Goal: Transaction & Acquisition: Book appointment/travel/reservation

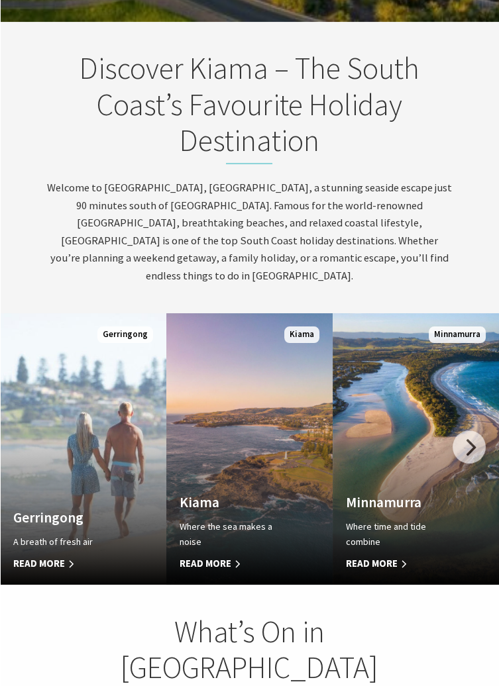
scroll to position [565, 0]
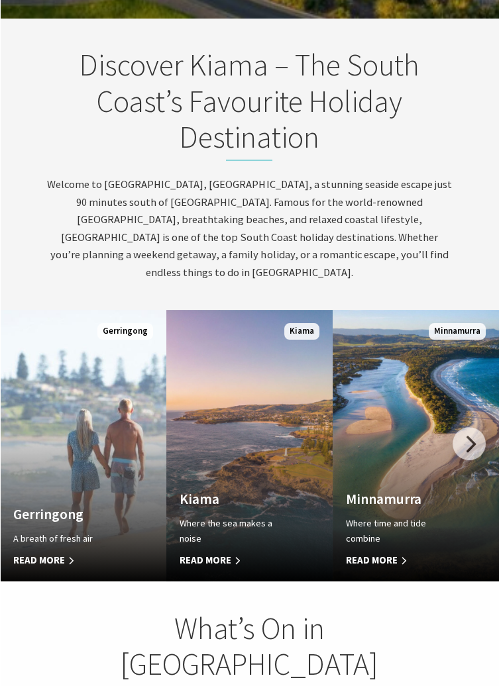
click at [471, 460] on div at bounding box center [468, 443] width 33 height 33
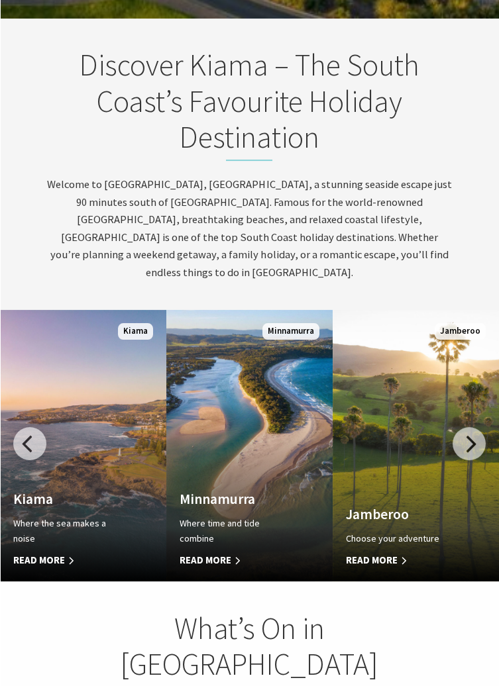
click at [225, 568] on span "Read More" at bounding box center [236, 560] width 115 height 16
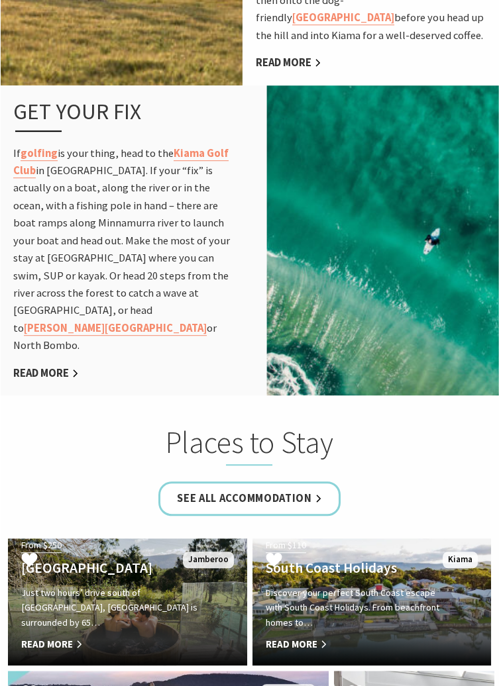
scroll to position [1487, 0]
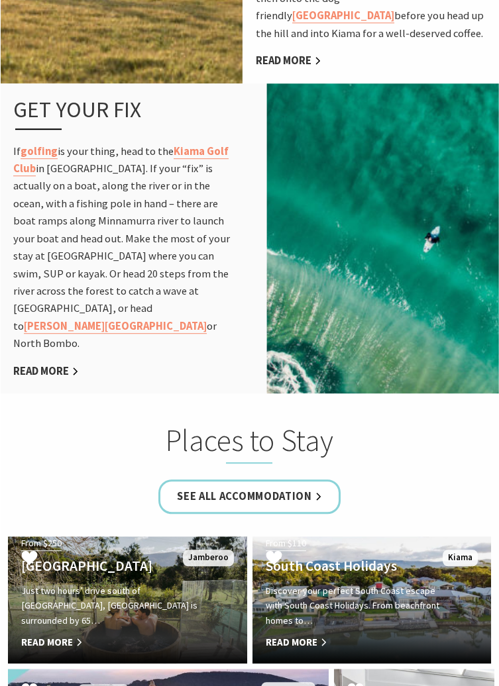
click at [300, 479] on link "See All Accommodation" at bounding box center [249, 496] width 182 height 34
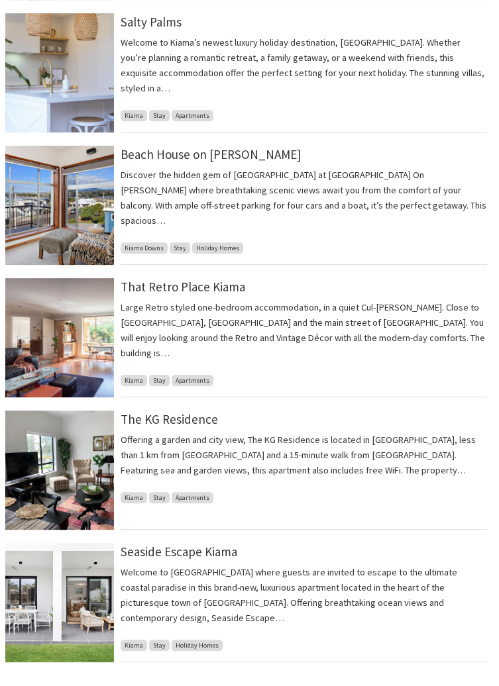
scroll to position [974, 0]
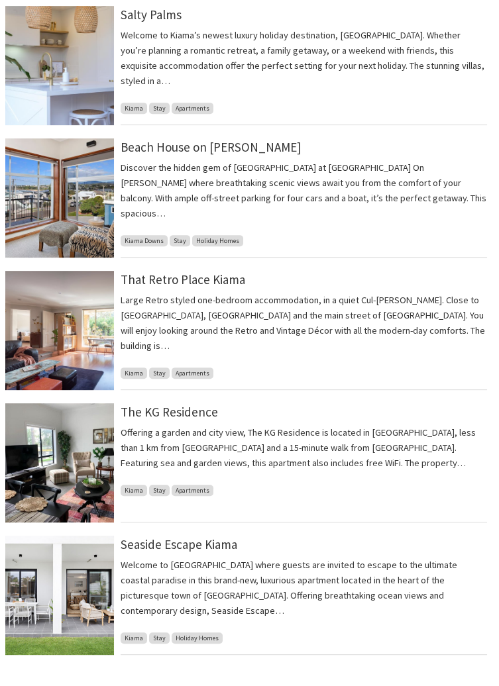
click at [79, 579] on img at bounding box center [59, 595] width 109 height 119
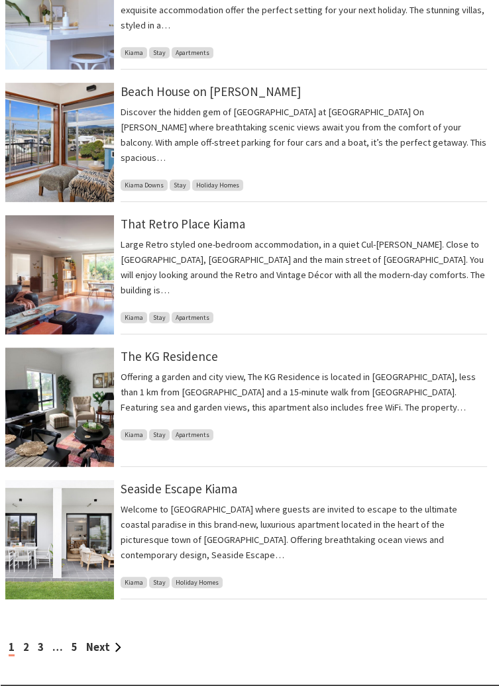
scroll to position [1037, 0]
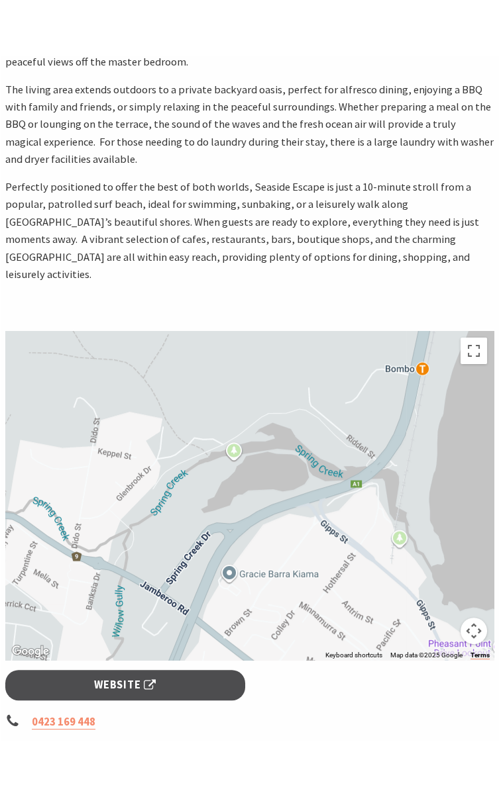
scroll to position [630, 0]
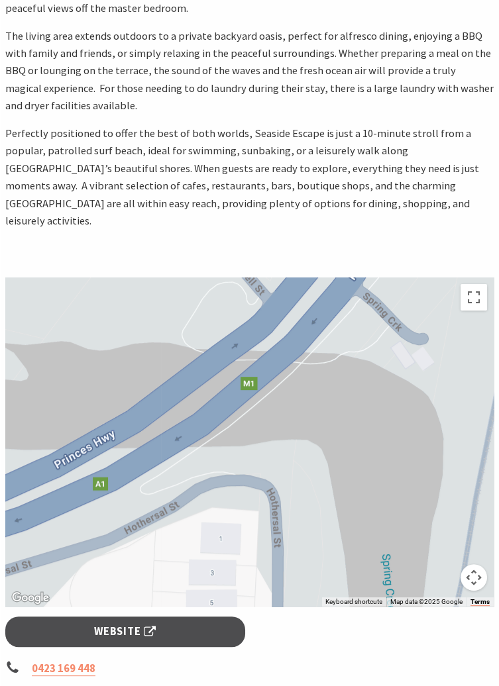
click at [479, 564] on button "Map camera controls" at bounding box center [473, 577] width 26 height 26
click at [477, 284] on button "Toggle fullscreen view" at bounding box center [473, 297] width 26 height 26
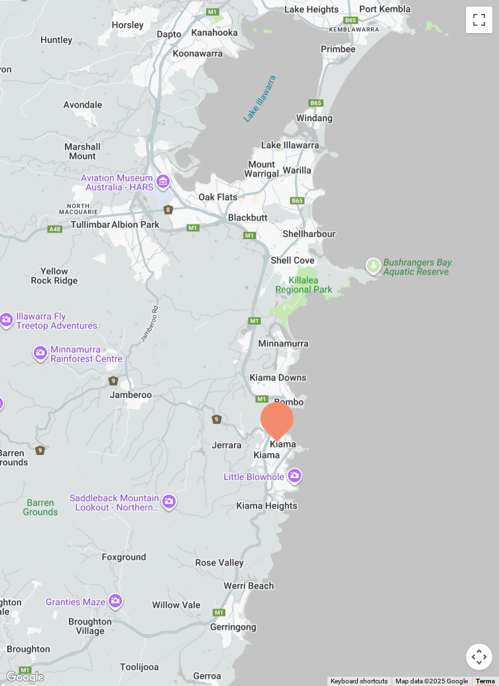
scroll to position [0, 0]
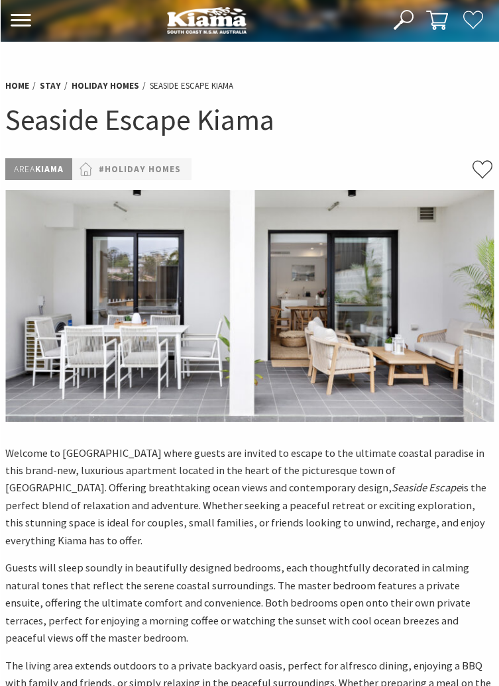
click at [138, 170] on link "#Holiday Homes" at bounding box center [140, 169] width 82 height 15
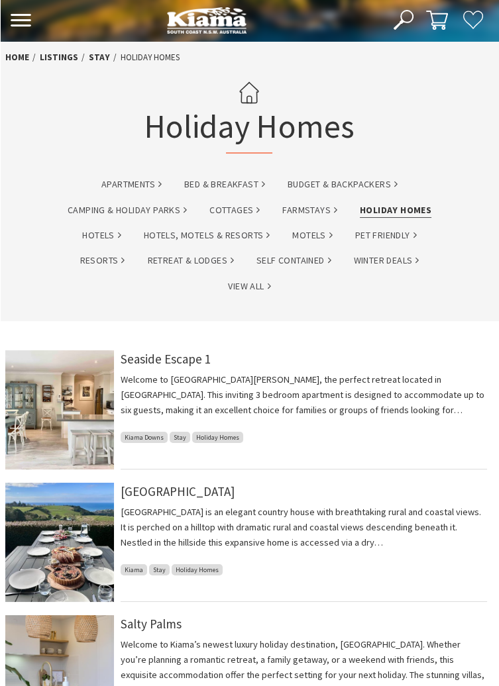
click at [290, 257] on link "Self Contained" at bounding box center [293, 260] width 75 height 15
